Goal: Information Seeking & Learning: Learn about a topic

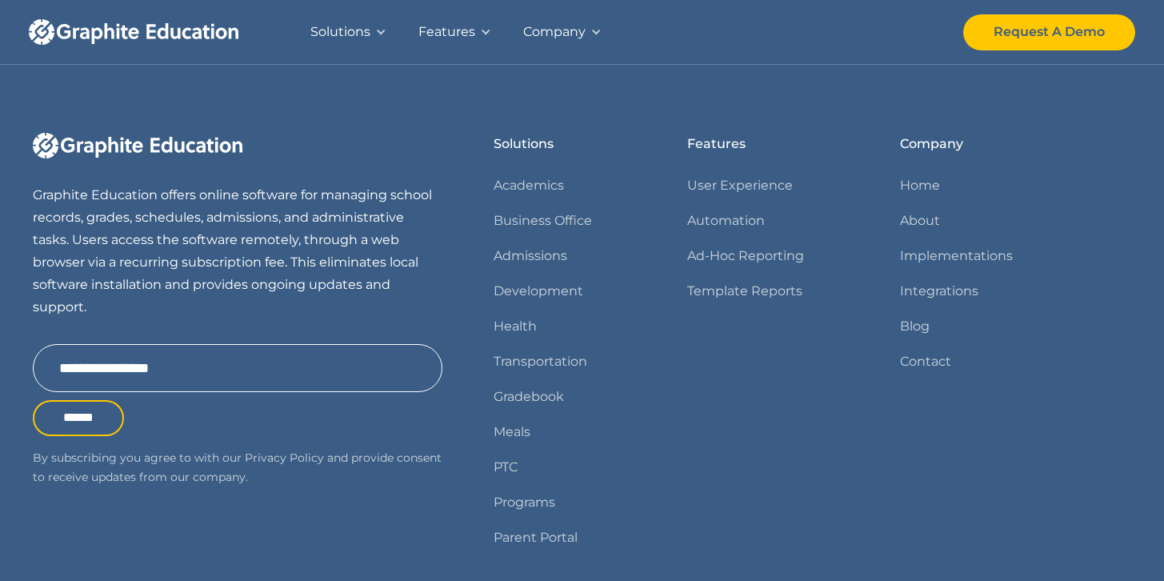
scroll to position [1972, 0]
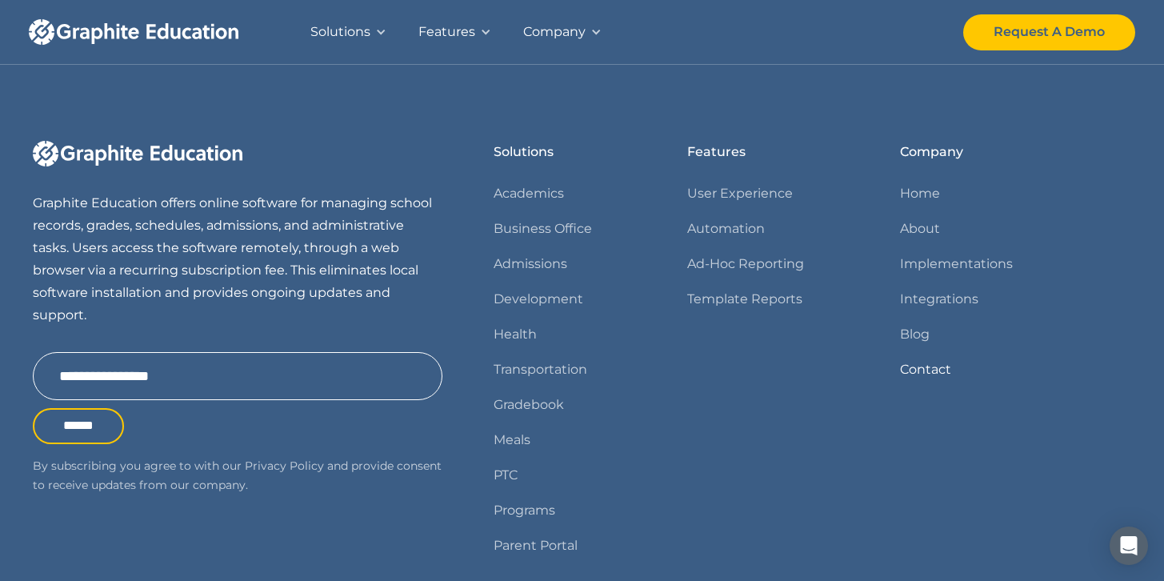
click at [931, 378] on link "Contact" at bounding box center [925, 369] width 51 height 22
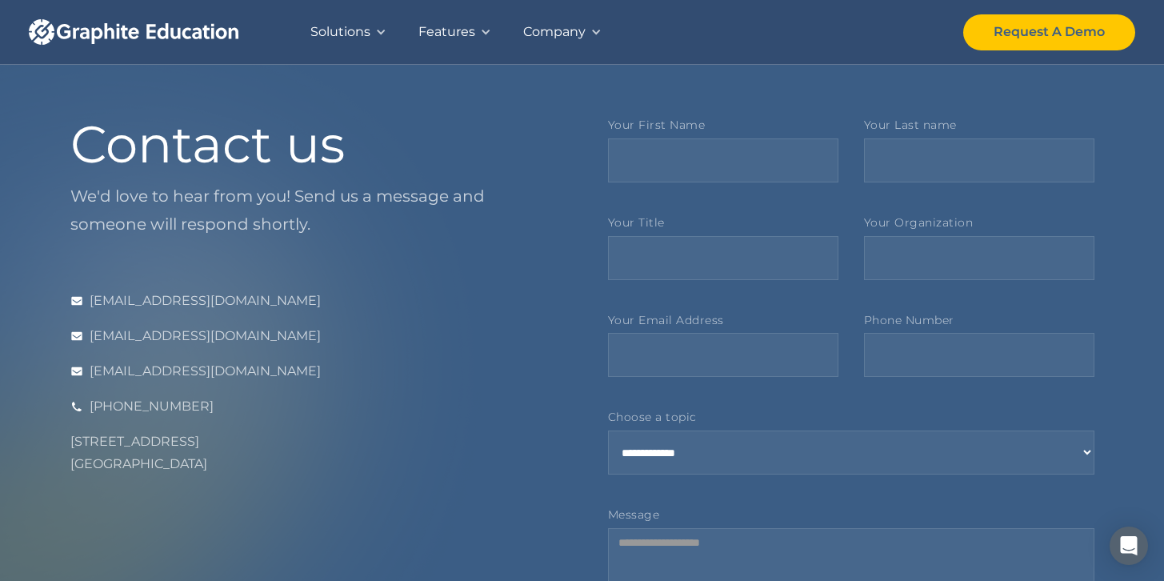
scroll to position [31, 0]
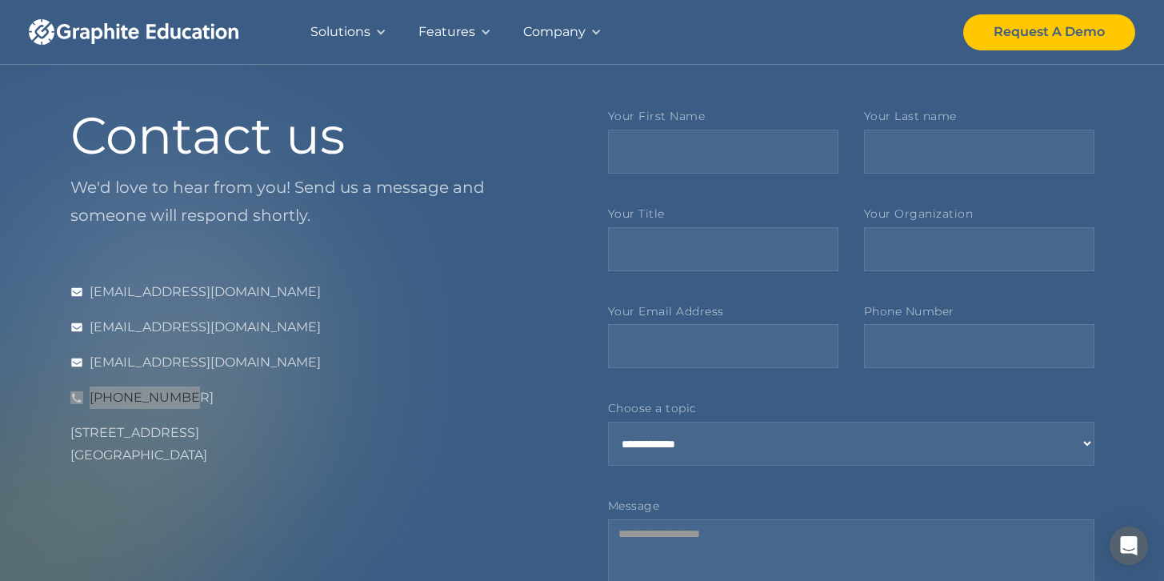
drag, startPoint x: 131, startPoint y: 398, endPoint x: 198, endPoint y: 5, distance: 399.2
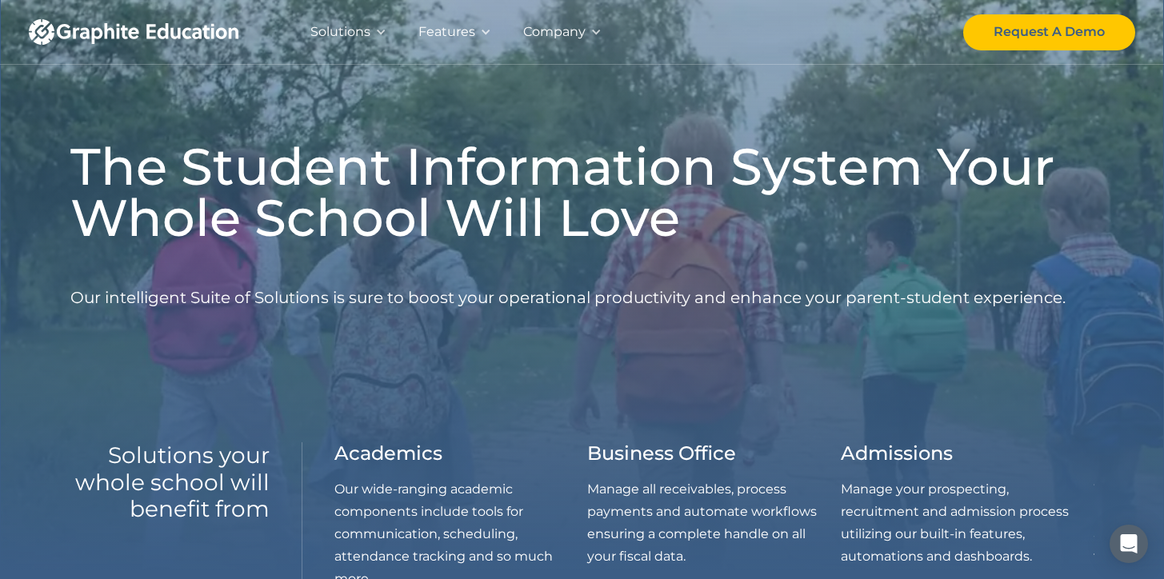
click at [468, 30] on div "Features" at bounding box center [446, 32] width 57 height 22
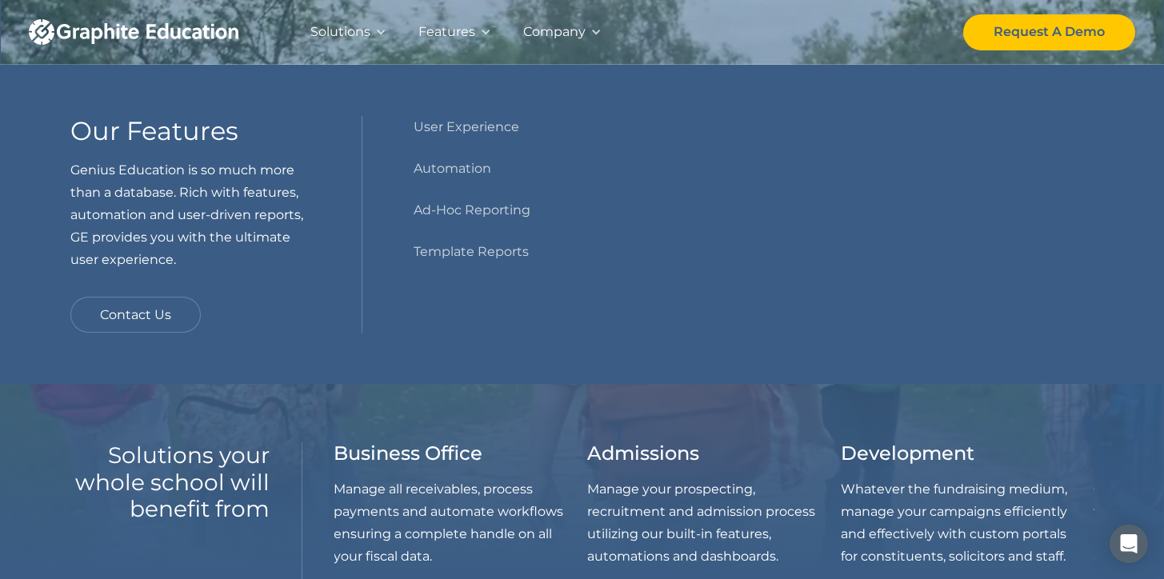
click at [362, 27] on div "Solutions" at bounding box center [340, 32] width 60 height 22
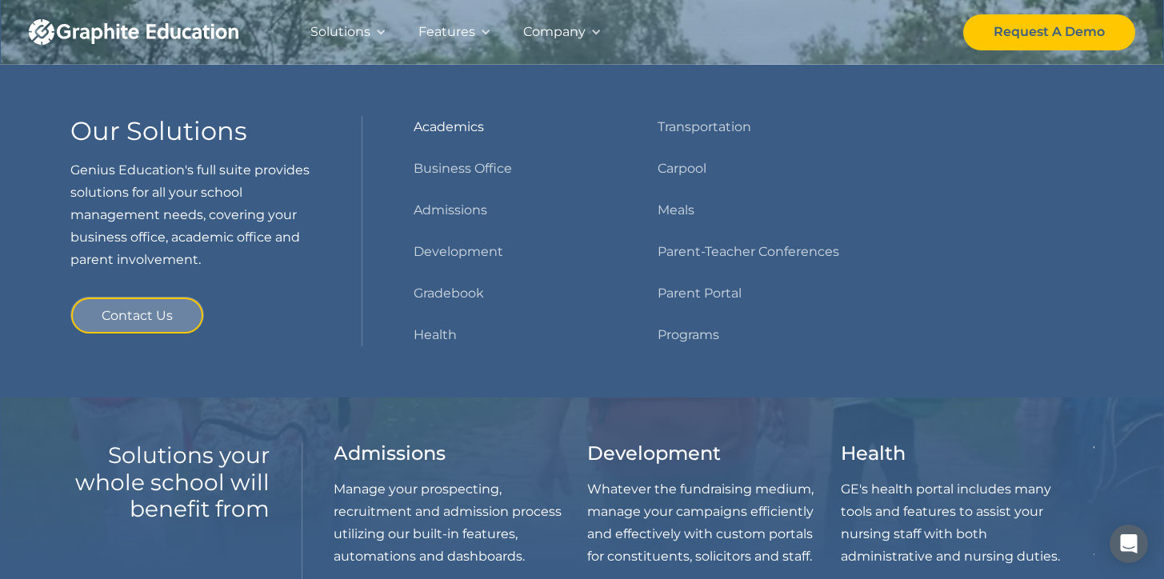
click at [444, 125] on link "Academics" at bounding box center [449, 127] width 70 height 22
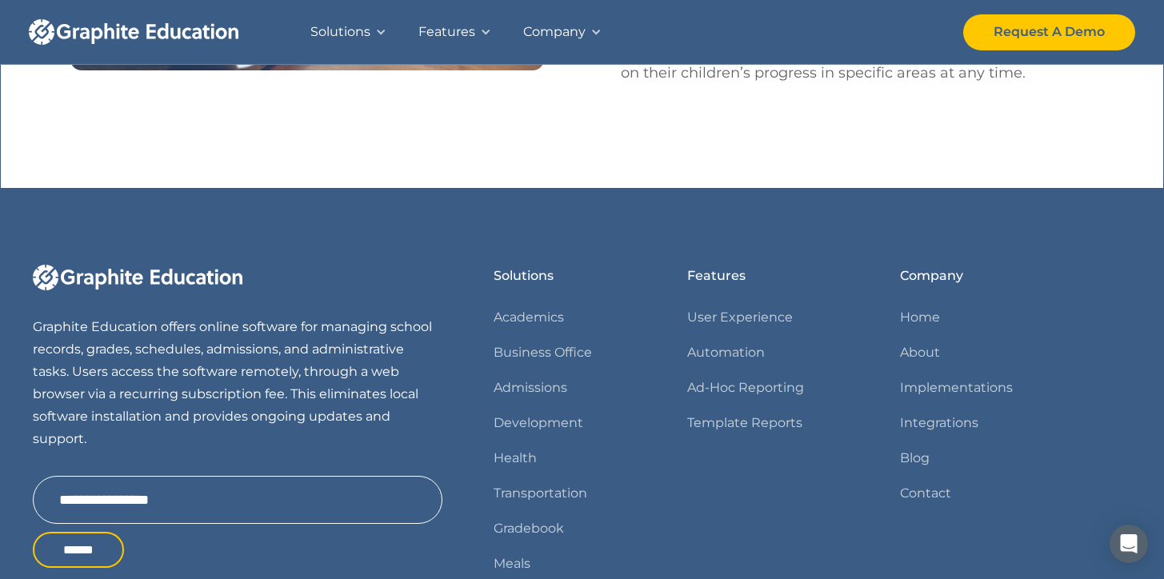
scroll to position [3122, 0]
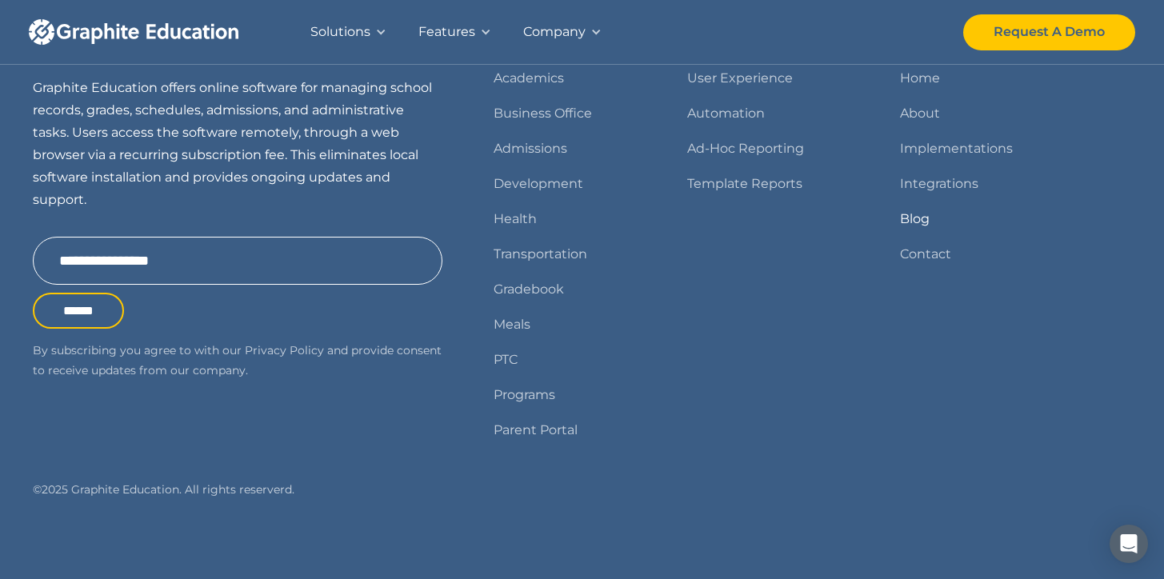
click at [915, 226] on link "Blog" at bounding box center [915, 219] width 30 height 22
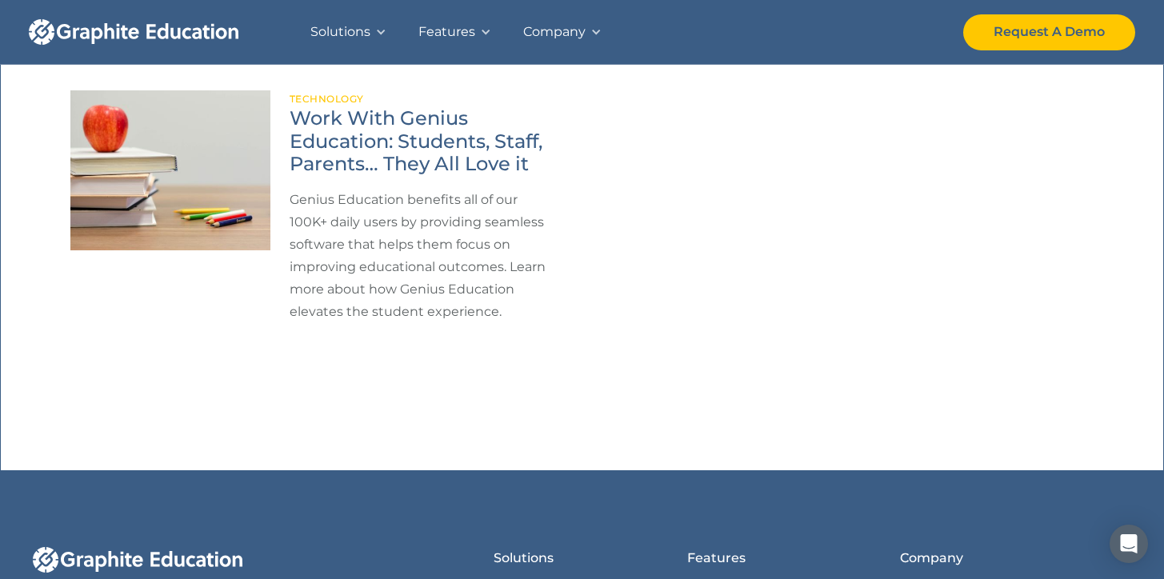
scroll to position [577, 0]
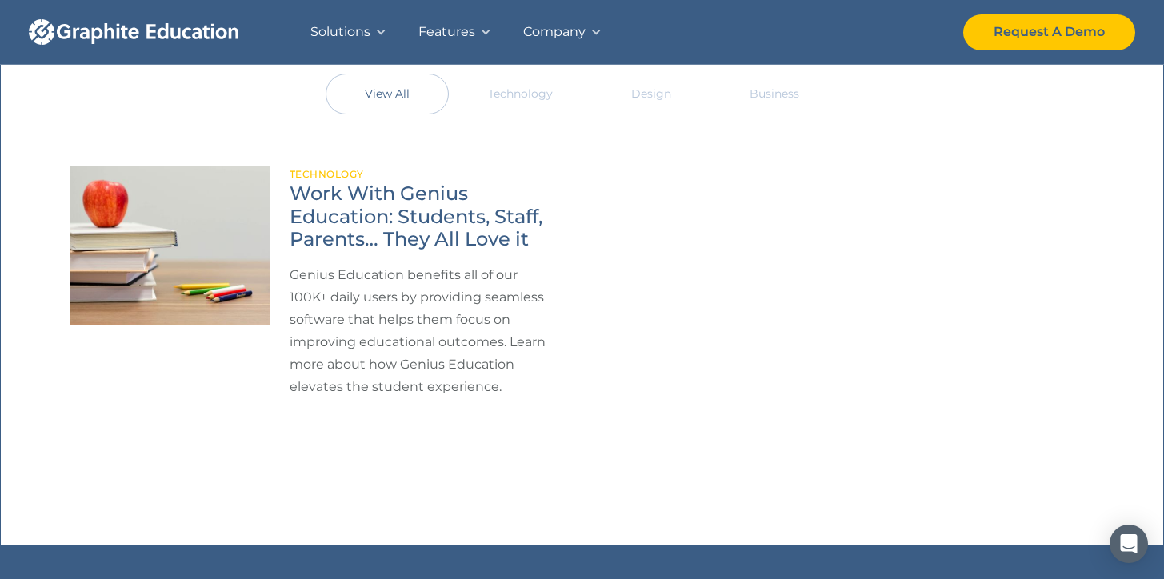
click at [450, 233] on h4 "Work With Genius Education: Students, Staff, Parents… They All Love it" at bounding box center [423, 216] width 267 height 69
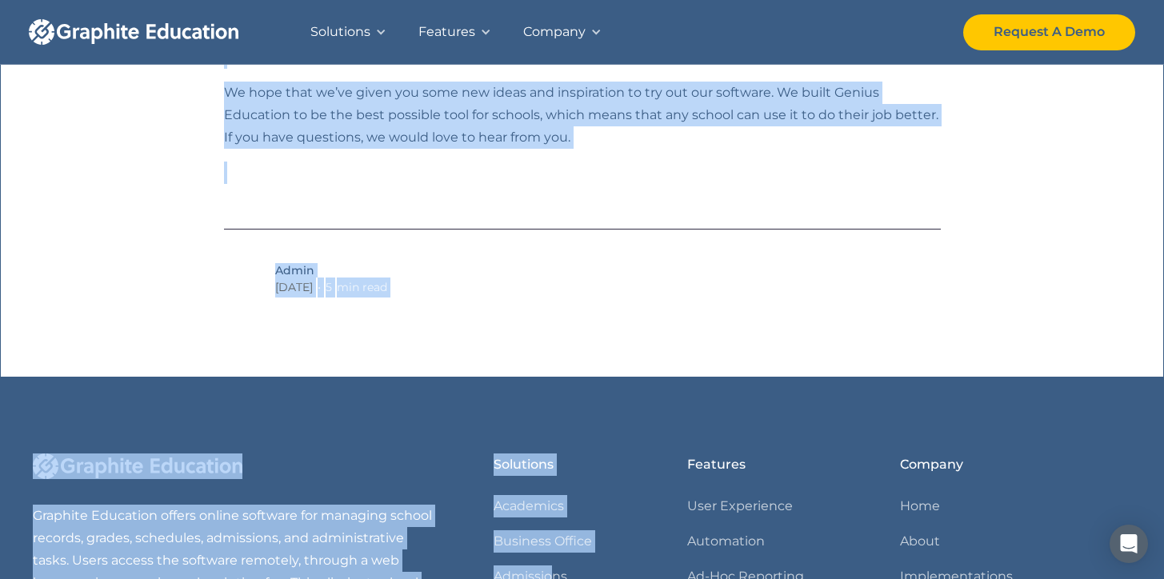
scroll to position [4295, 0]
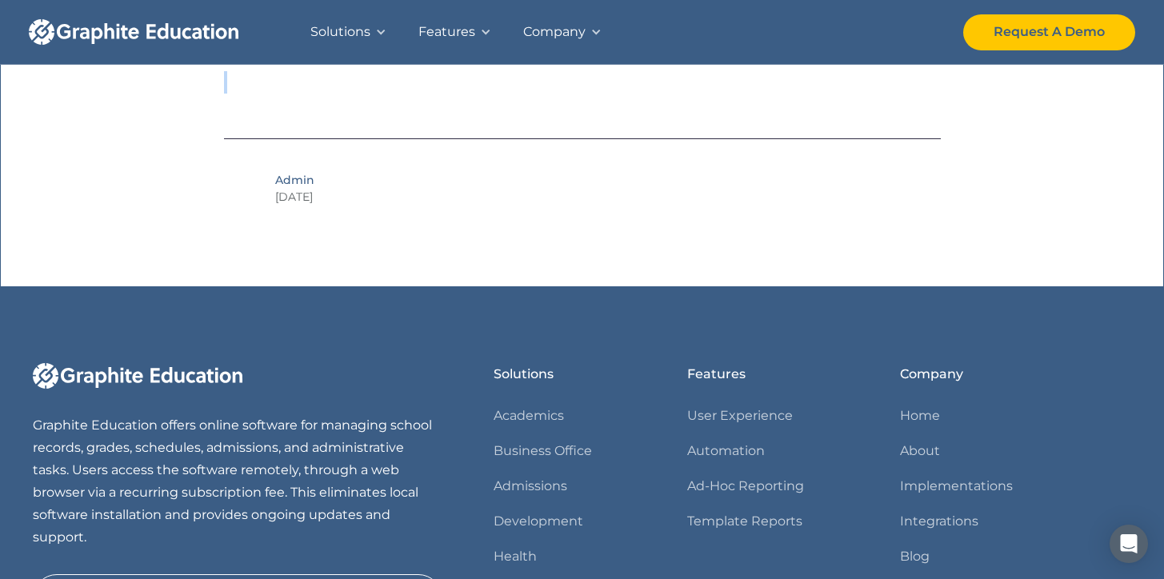
drag, startPoint x: 202, startPoint y: 160, endPoint x: 640, endPoint y: 166, distance: 438.3
copy div "Loremip dolorsi ametc adip elit seddoei te incididu utl etdolorem aliquaenima m…"
